Goal: Task Accomplishment & Management: Manage account settings

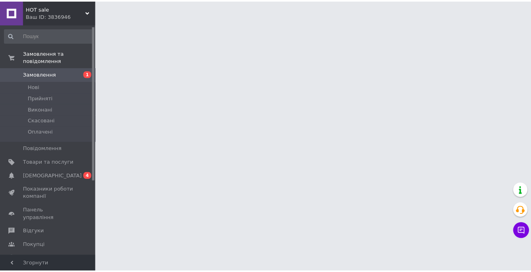
scroll to position [2, 0]
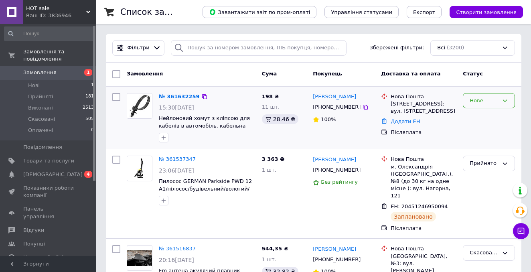
click at [499, 105] on div "Нове" at bounding box center [489, 101] width 52 height 16
click at [501, 120] on li "Прийнято" at bounding box center [488, 117] width 51 height 15
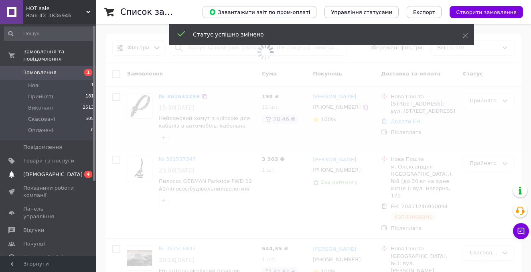
click at [39, 174] on span "[DEMOGRAPHIC_DATA]" at bounding box center [52, 174] width 59 height 7
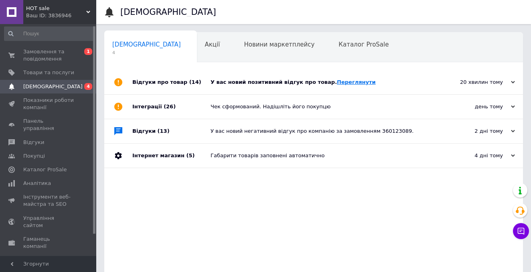
click at [347, 83] on link "Переглянути" at bounding box center [356, 82] width 39 height 6
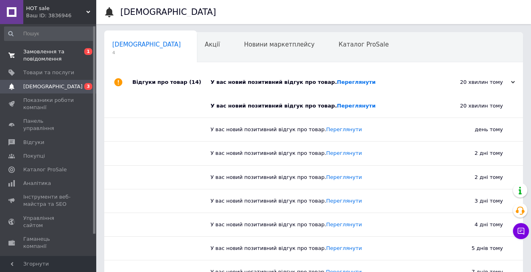
click at [49, 51] on span "Замовлення та повідомлення" at bounding box center [48, 55] width 51 height 14
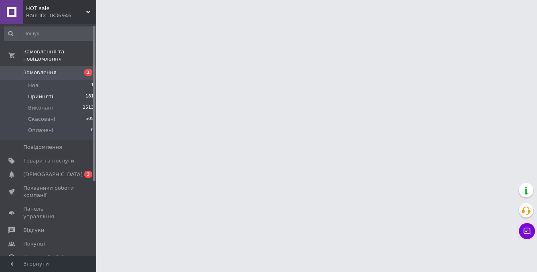
click at [49, 95] on span "Прийняті" at bounding box center [40, 96] width 25 height 7
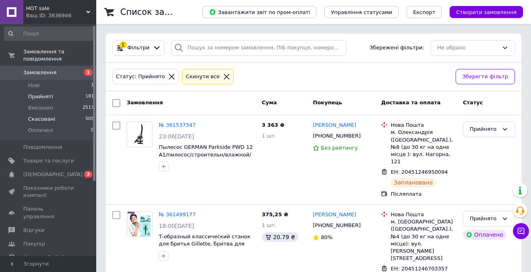
click at [58, 122] on li "Скасовані 505" at bounding box center [49, 119] width 99 height 11
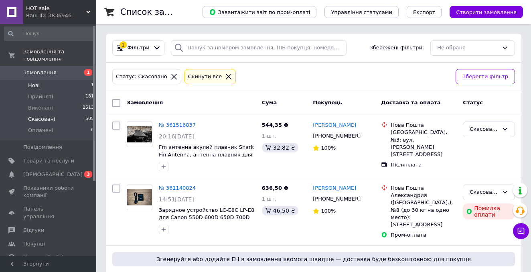
click at [61, 84] on li "Нові 1" at bounding box center [49, 85] width 99 height 11
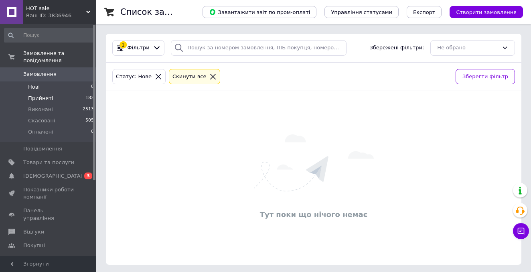
click at [50, 96] on span "Прийняті" at bounding box center [40, 98] width 25 height 7
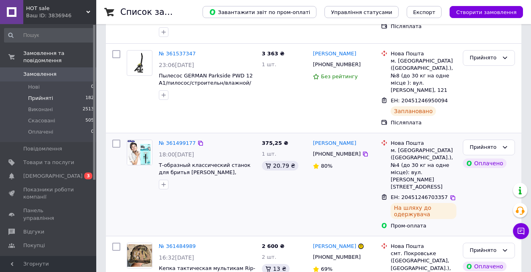
scroll to position [150, 0]
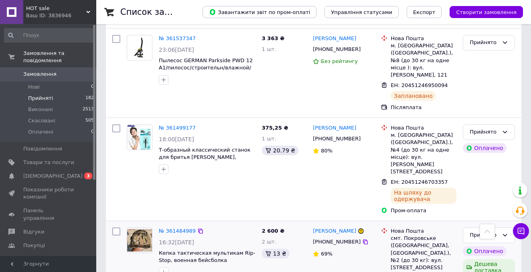
click at [116, 227] on input "checkbox" at bounding box center [116, 231] width 8 height 8
checkbox input "true"
click at [116, 124] on input "checkbox" at bounding box center [116, 128] width 8 height 8
checkbox input "true"
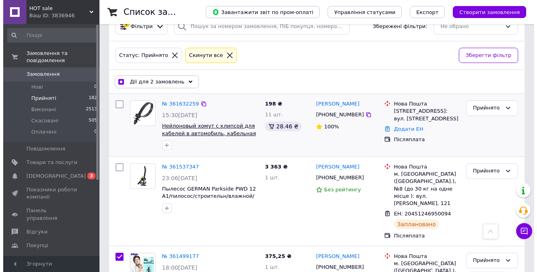
scroll to position [0, 0]
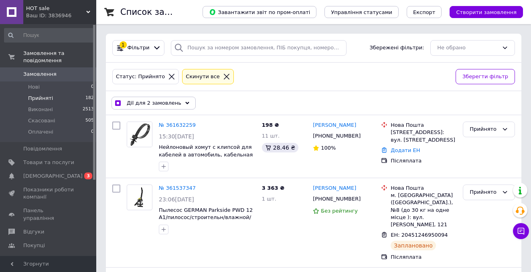
click at [158, 100] on span "Дії для 2 замовлень" at bounding box center [154, 102] width 55 height 7
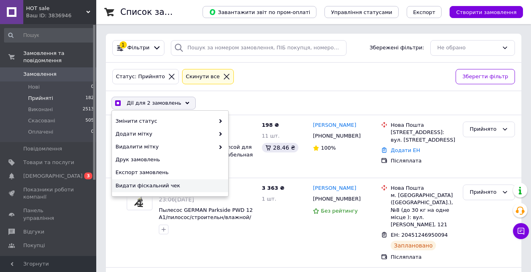
click at [161, 185] on span "Видати фіскальний чек" at bounding box center [169, 185] width 107 height 7
checkbox input "true"
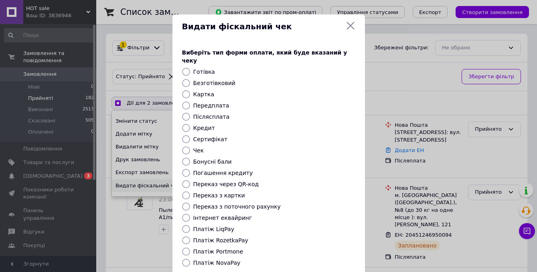
click at [185, 247] on input "Платіж Portmone" at bounding box center [186, 251] width 8 height 8
radio input "true"
checkbox input "true"
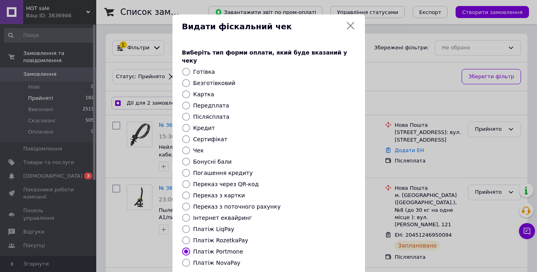
click at [183, 236] on input "Платіж RozetkaPay" at bounding box center [186, 240] width 8 height 8
radio input "true"
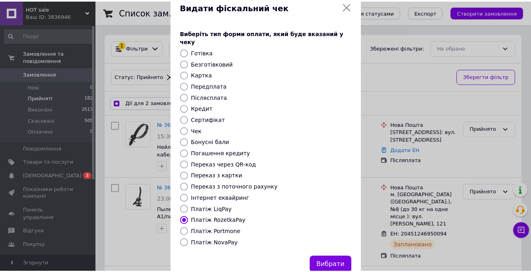
scroll to position [37, 0]
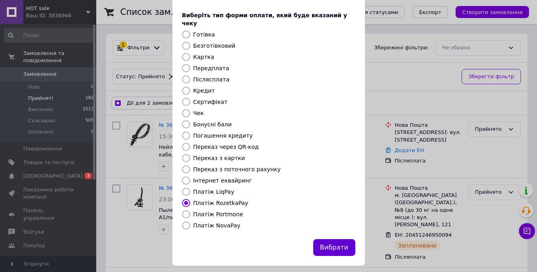
click at [335, 241] on button "Вибрати" at bounding box center [334, 247] width 42 height 17
checkbox input "true"
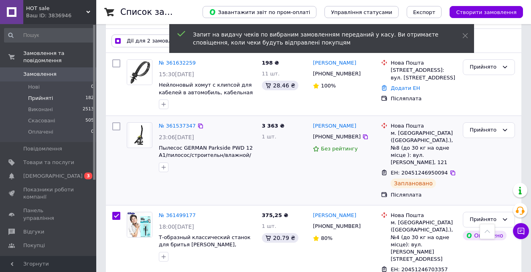
scroll to position [0, 0]
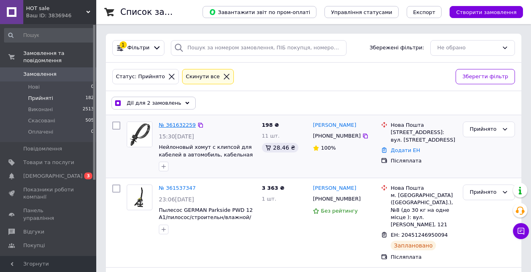
click at [181, 125] on link "№ 361632259" at bounding box center [177, 125] width 37 height 6
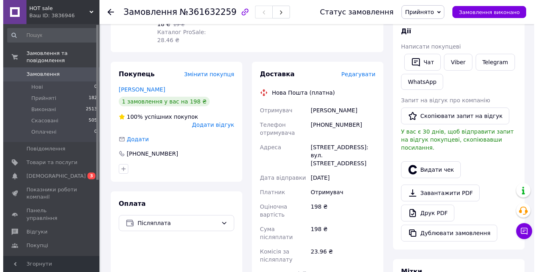
scroll to position [154, 0]
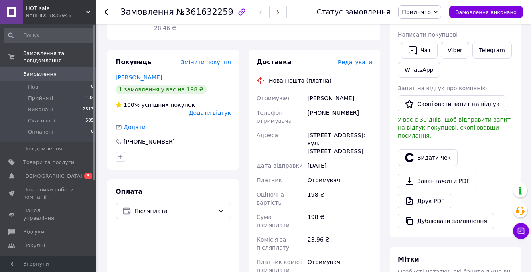
click at [359, 59] on span "Редагувати" at bounding box center [355, 62] width 34 height 6
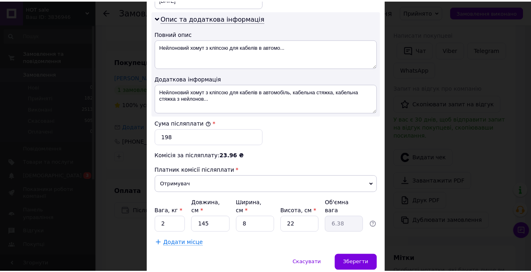
scroll to position [438, 0]
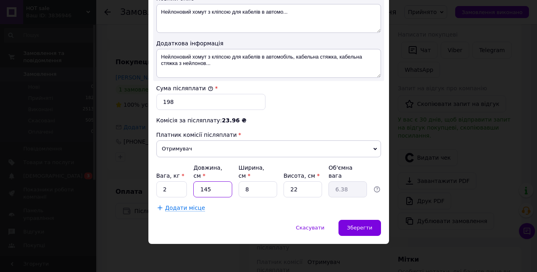
click at [215, 193] on input "145" at bounding box center [212, 189] width 39 height 16
type input "14"
type input "0.62"
type input "14"
click at [359, 227] on span "Зберегти" at bounding box center [359, 228] width 25 height 6
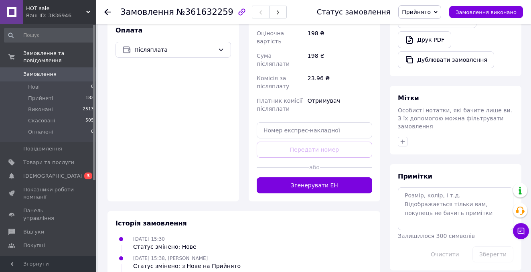
scroll to position [325, 0]
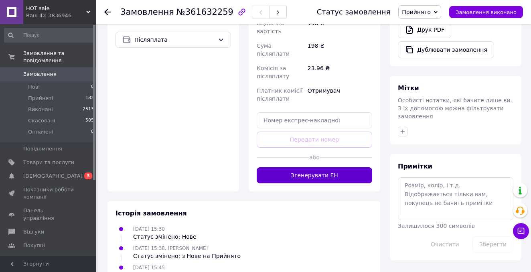
click at [317, 167] on button "Згенерувати ЕН" at bounding box center [315, 175] width 116 height 16
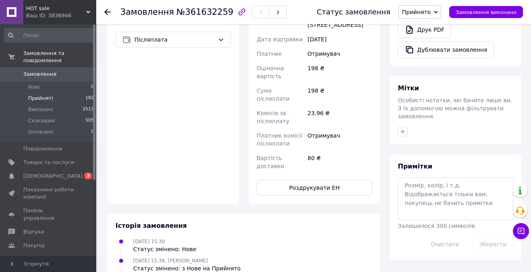
click at [51, 99] on span "Прийняті" at bounding box center [40, 98] width 25 height 7
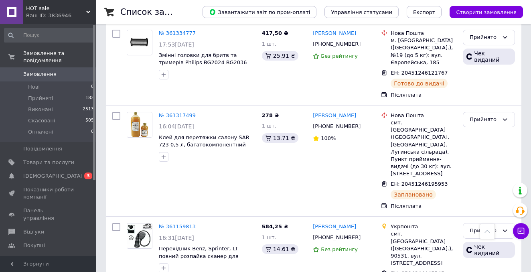
scroll to position [687, 0]
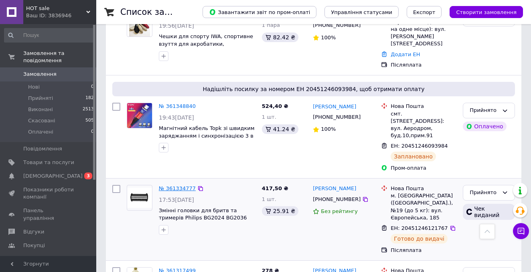
click at [186, 185] on link "№ 361334777" at bounding box center [177, 188] width 37 height 6
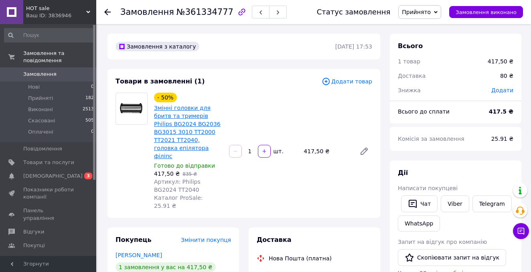
click at [189, 109] on link "Змінні головки для бритв та тримерів Philips BG2024 BG2036 BG3015 3010 TT2000 T…" at bounding box center [187, 132] width 67 height 55
